Goal: Register for event/course

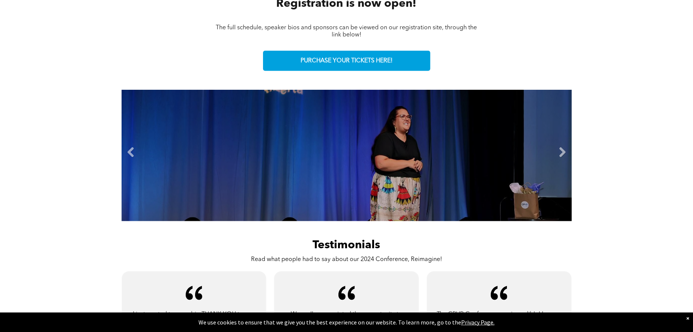
scroll to position [375, 0]
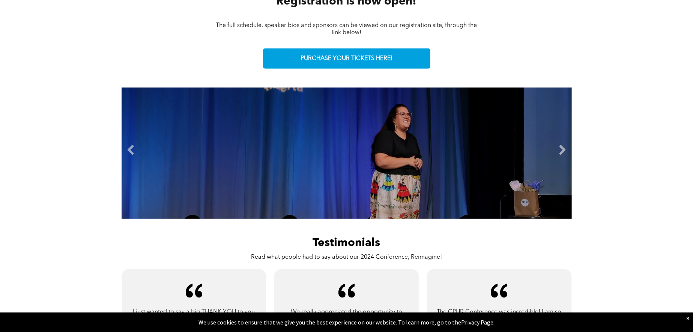
click at [554, 155] on li "Slide title Write your caption here Button" at bounding box center [347, 152] width 450 height 131
click at [562, 150] on link "Next" at bounding box center [562, 150] width 11 height 11
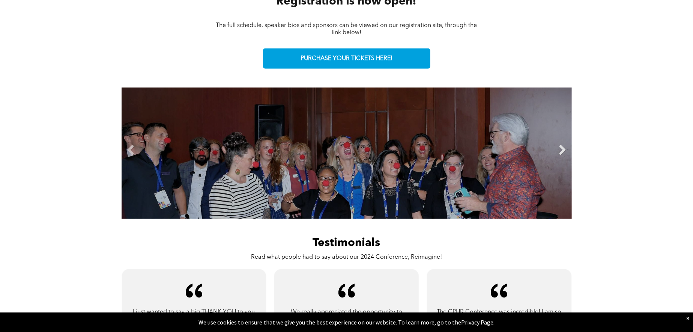
click at [562, 150] on link "Next" at bounding box center [562, 150] width 11 height 11
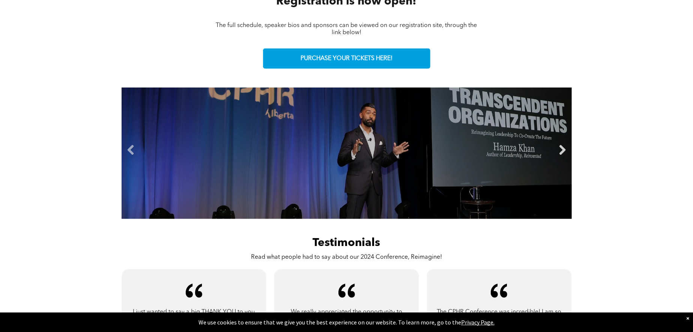
click at [562, 150] on link "Next" at bounding box center [562, 150] width 11 height 11
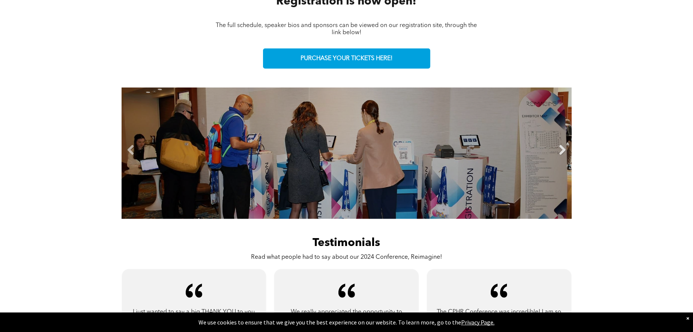
click at [562, 150] on link "Next" at bounding box center [562, 150] width 11 height 11
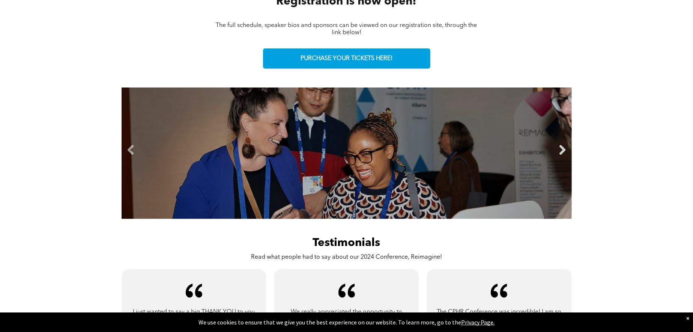
click at [562, 150] on link "Next" at bounding box center [562, 150] width 11 height 11
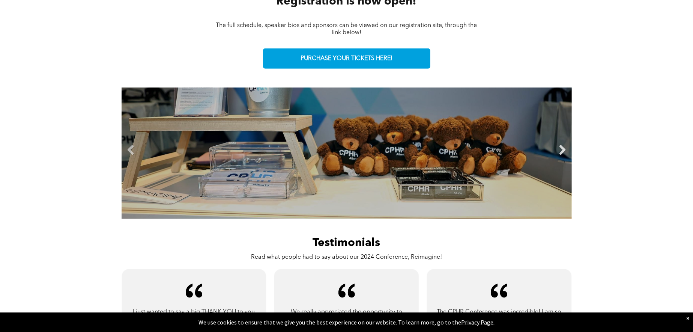
click at [562, 150] on link "Next" at bounding box center [562, 150] width 11 height 11
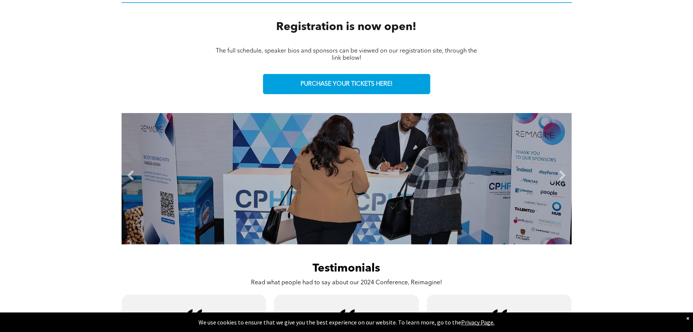
scroll to position [338, 0]
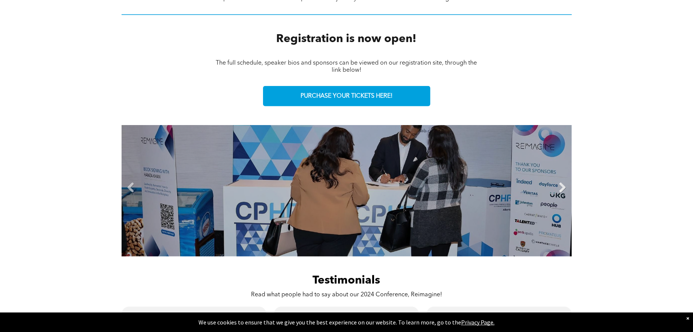
click at [558, 185] on link "Next" at bounding box center [562, 187] width 11 height 11
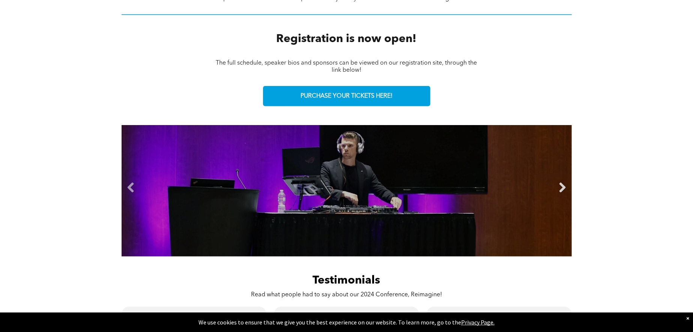
click at [560, 185] on link "Next" at bounding box center [562, 187] width 11 height 11
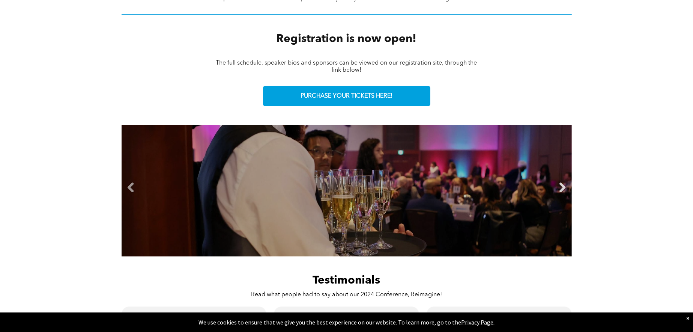
click at [560, 185] on link "Next" at bounding box center [562, 187] width 11 height 11
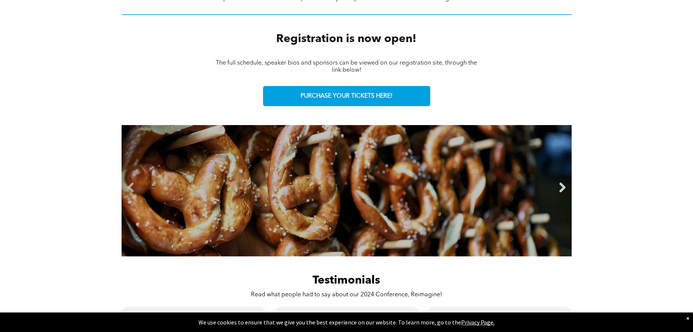
click at [560, 185] on link "Next" at bounding box center [562, 187] width 11 height 11
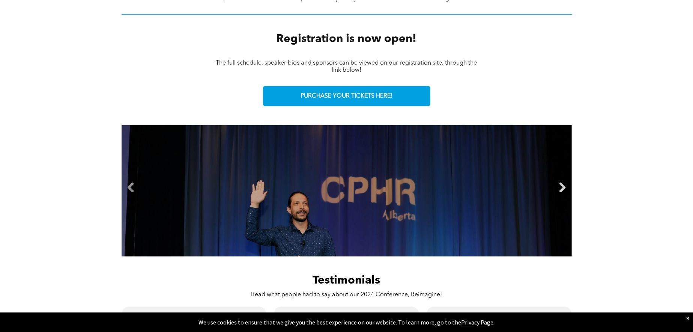
click at [560, 185] on link "Next" at bounding box center [562, 187] width 11 height 11
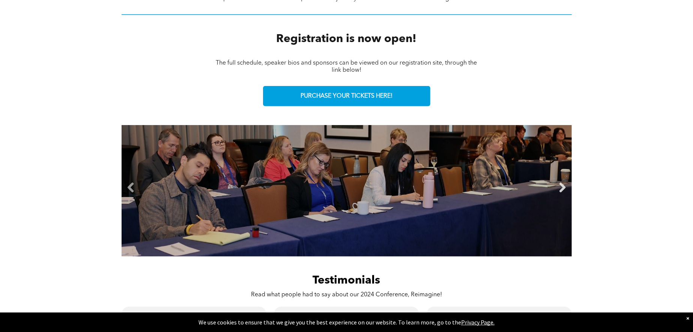
click at [560, 185] on link "Next" at bounding box center [562, 187] width 11 height 11
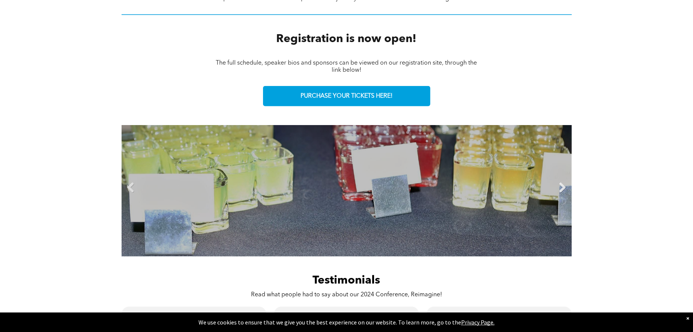
click at [560, 185] on link "Next" at bounding box center [562, 187] width 11 height 11
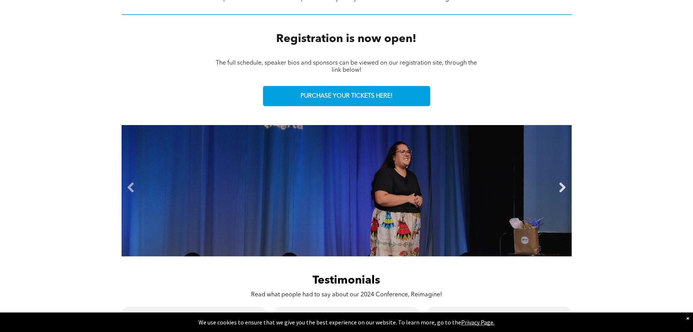
click at [560, 185] on link "Next" at bounding box center [562, 187] width 11 height 11
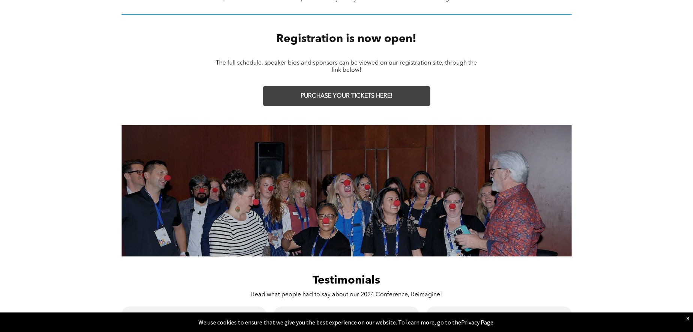
click at [345, 94] on span "PURCHASE YOUR TICKETS HERE!" at bounding box center [347, 96] width 92 height 7
